Goal: Transaction & Acquisition: Purchase product/service

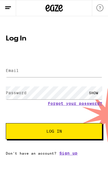
click at [33, 80] on form "Email Email Password Password SHOW Forgot your password? Log In" at bounding box center [54, 98] width 97 height 83
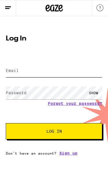
click at [59, 75] on input "Email" at bounding box center [54, 70] width 97 height 13
click at [48, 68] on input "Email" at bounding box center [54, 70] width 97 height 13
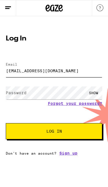
type input "[EMAIL_ADDRESS][DOMAIN_NAME]"
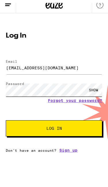
click at [54, 126] on button "Log In" at bounding box center [54, 131] width 97 height 16
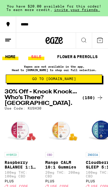
click at [41, 56] on link "SALE" at bounding box center [36, 56] width 16 height 7
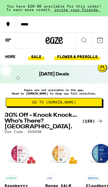
click at [88, 59] on link "FLOWER & PREROLLS" at bounding box center [77, 56] width 46 height 7
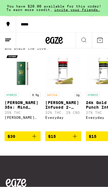
scroll to position [436, 0]
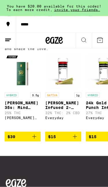
click at [35, 140] on icon "Add to bag" at bounding box center [34, 136] width 7 height 7
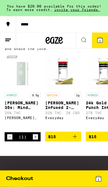
click at [34, 140] on icon "Increment" at bounding box center [35, 136] width 5 height 7
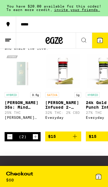
click at [12, 140] on icon "Decrement" at bounding box center [9, 136] width 5 height 7
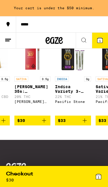
scroll to position [0, 1026]
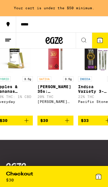
click at [71, 125] on button "$30" at bounding box center [56, 121] width 36 height 10
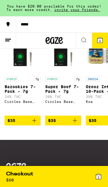
scroll to position [0, 1374]
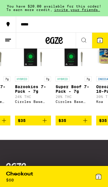
click at [86, 124] on icon "Add to bag" at bounding box center [85, 120] width 7 height 7
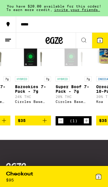
click at [63, 124] on icon "Decrement" at bounding box center [60, 120] width 5 height 7
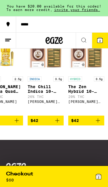
scroll to position [0, 3326]
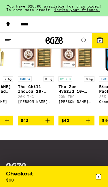
click at [88, 124] on icon "Add to bag" at bounding box center [88, 120] width 7 height 7
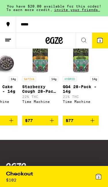
scroll to position [0, 4013]
click at [47, 172] on div "Checkout $ 102" at bounding box center [30, 176] width 48 height 12
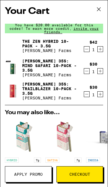
click at [59, 66] on link "[PERSON_NAME] 35s: Mind Safari 10-Pack - 3.5g" at bounding box center [49, 66] width 55 height 14
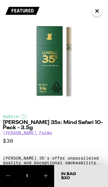
click at [102, 12] on button "Close" at bounding box center [97, 11] width 10 height 10
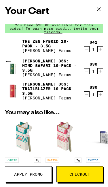
click at [88, 73] on icon "Decrement" at bounding box center [86, 71] width 5 height 7
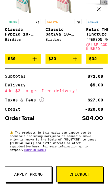
scroll to position [127, 0]
click at [87, 174] on span "Checkout" at bounding box center [80, 174] width 21 height 4
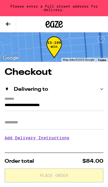
click at [62, 102] on input "**********" at bounding box center [54, 106] width 99 height 9
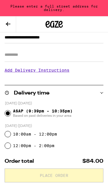
scroll to position [8, 0]
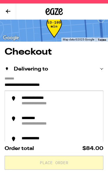
click at [64, 94] on input "**********" at bounding box center [54, 98] width 99 height 9
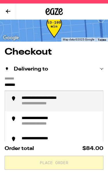
click at [75, 108] on div "**********" at bounding box center [53, 110] width 63 height 5
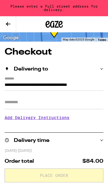
type input "**********"
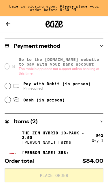
scroll to position [215, 0]
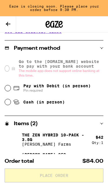
click at [50, 88] on span "Pay with Debit (in person)" at bounding box center [57, 85] width 68 height 5
click at [11, 90] on input "Pay with Debit (in person) Pin required" at bounding box center [8, 88] width 6 height 6
radio input "true"
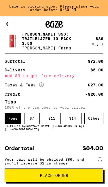
scroll to position [336, 0]
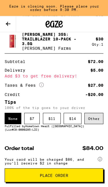
click at [94, 119] on div "Other" at bounding box center [94, 118] width 19 height 11
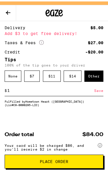
type input "1"
click at [62, 171] on span "Place Order" at bounding box center [54, 173] width 29 height 4
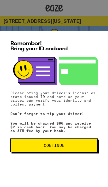
click at [74, 149] on button "Continue" at bounding box center [54, 145] width 88 height 14
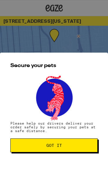
click at [81, 146] on span "Got it" at bounding box center [54, 145] width 78 height 4
